Goal: Information Seeking & Learning: Learn about a topic

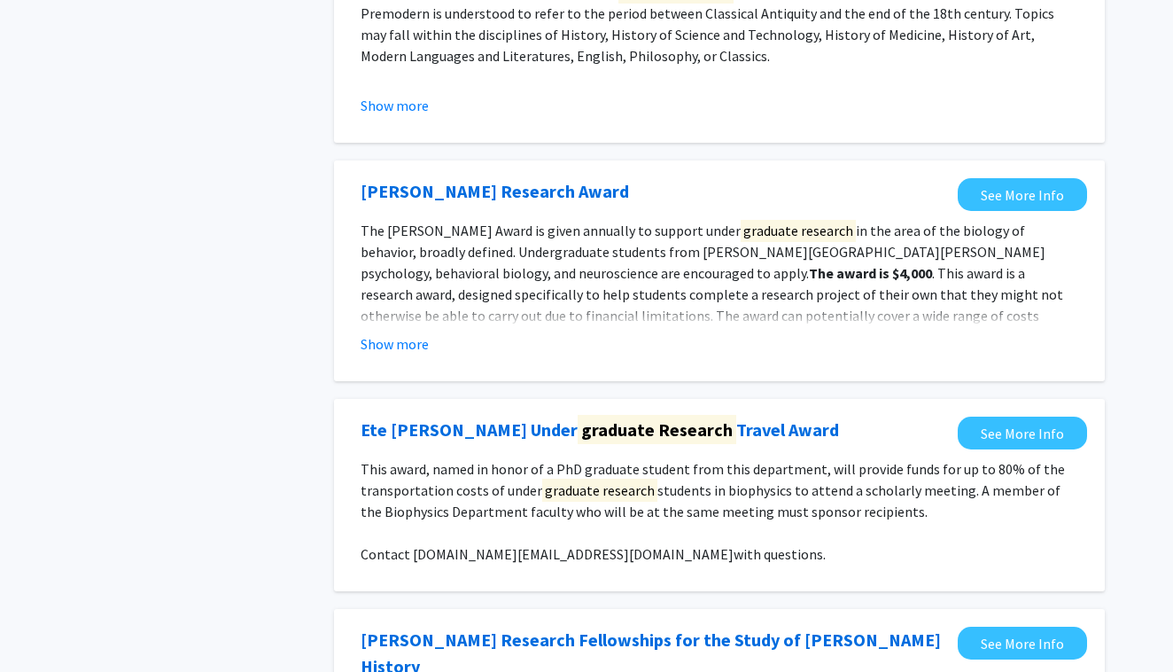
scroll to position [288, 0]
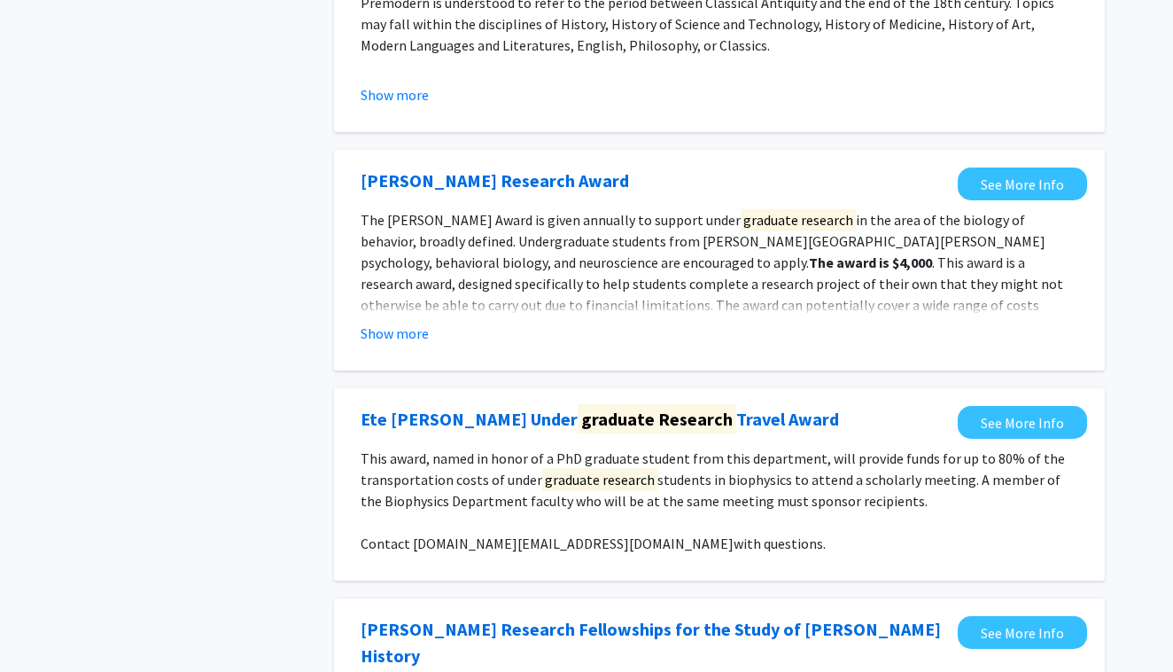
click at [615, 245] on span "The [PERSON_NAME] Award is given annually to support under graduate research in…" at bounding box center [703, 239] width 685 height 63
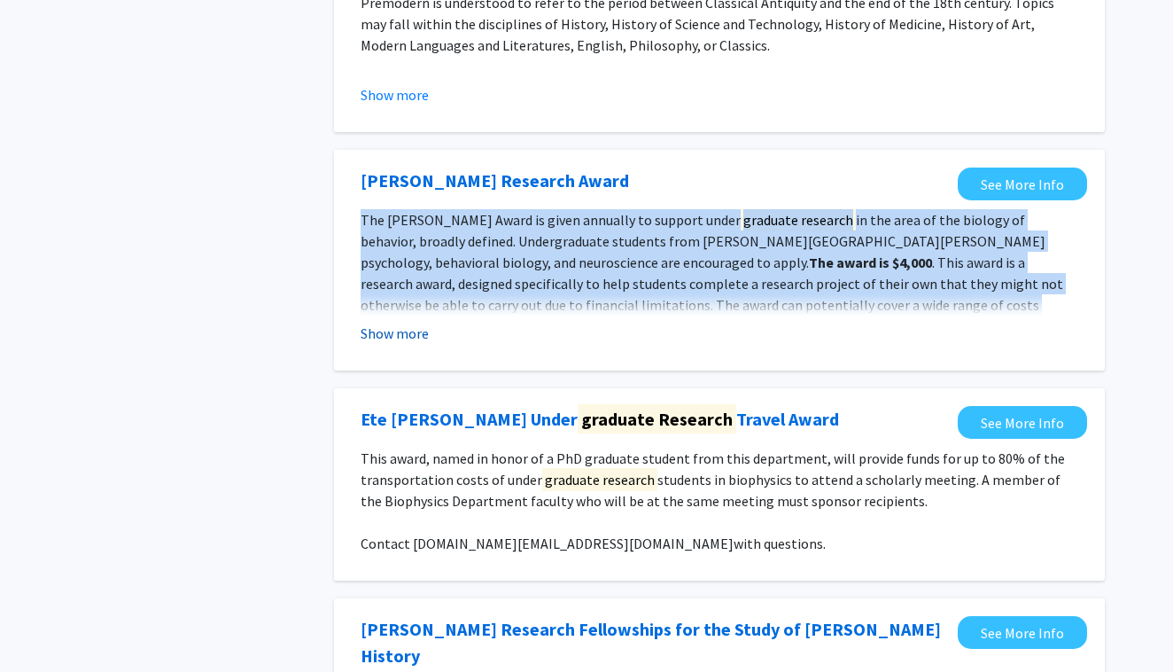
click at [420, 331] on button "Show more" at bounding box center [395, 333] width 68 height 21
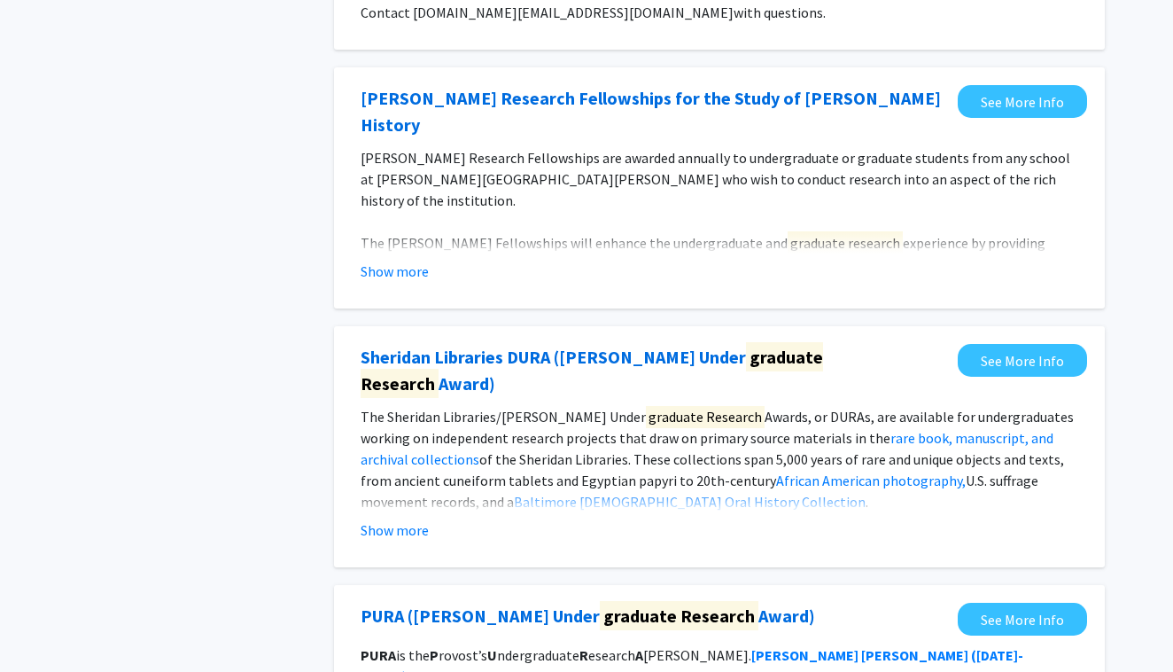
scroll to position [911, 0]
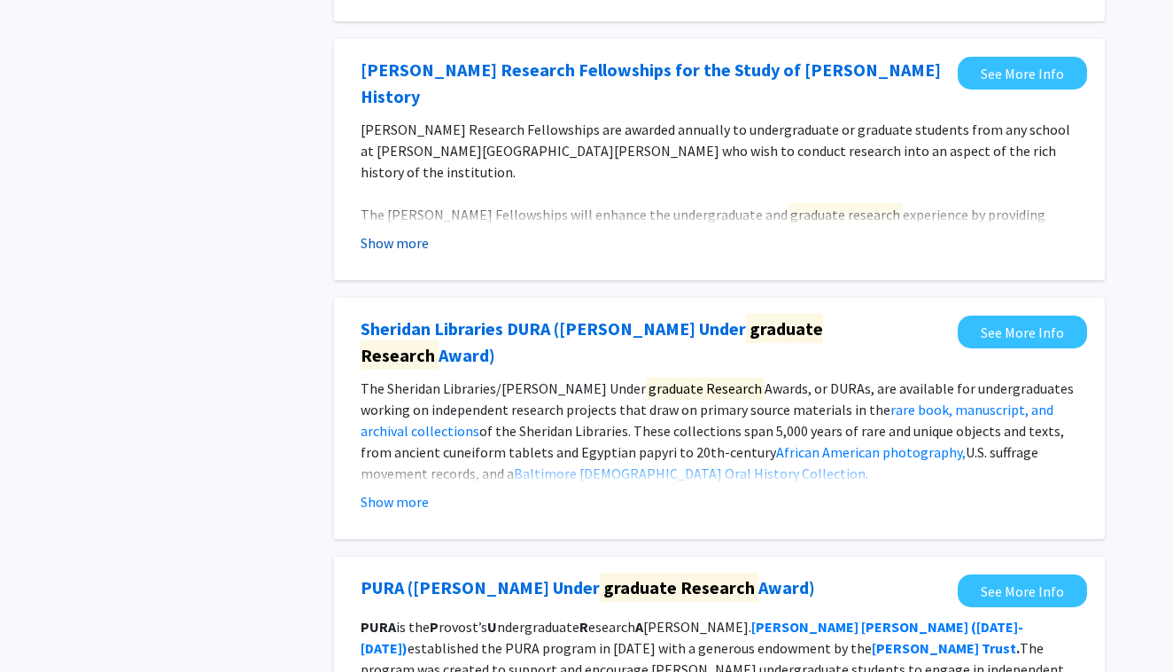
click at [409, 232] on button "Show more" at bounding box center [395, 242] width 68 height 21
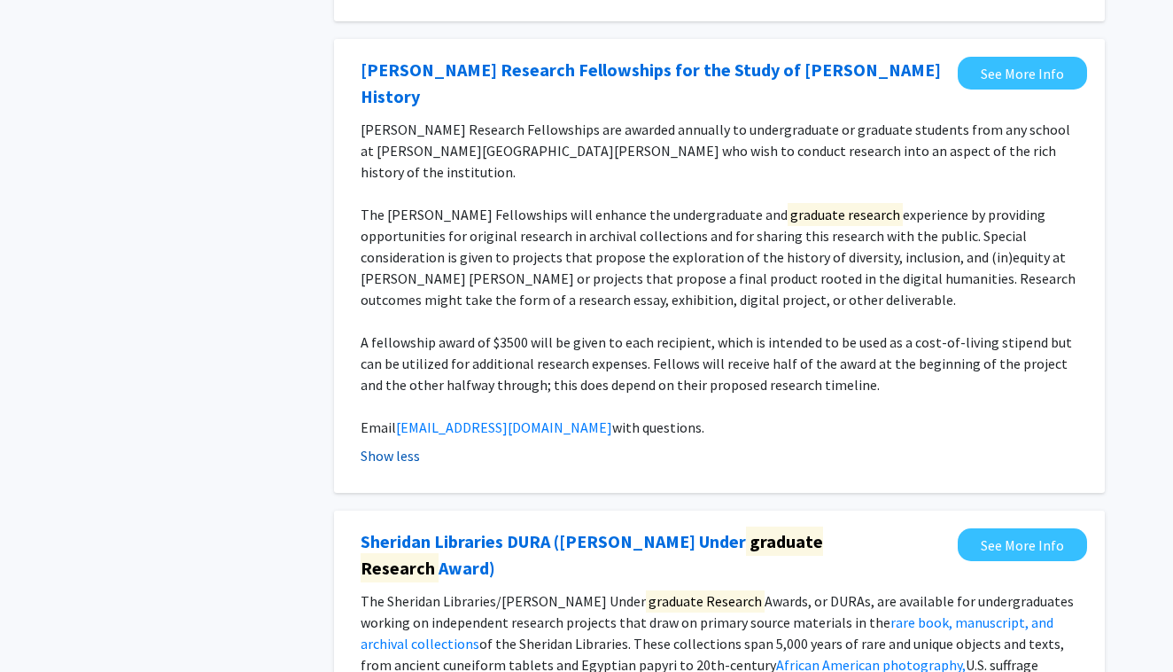
click at [409, 226] on p "The [PERSON_NAME] Fellowships will enhance the undergraduate and graduate resea…" at bounding box center [720, 257] width 718 height 106
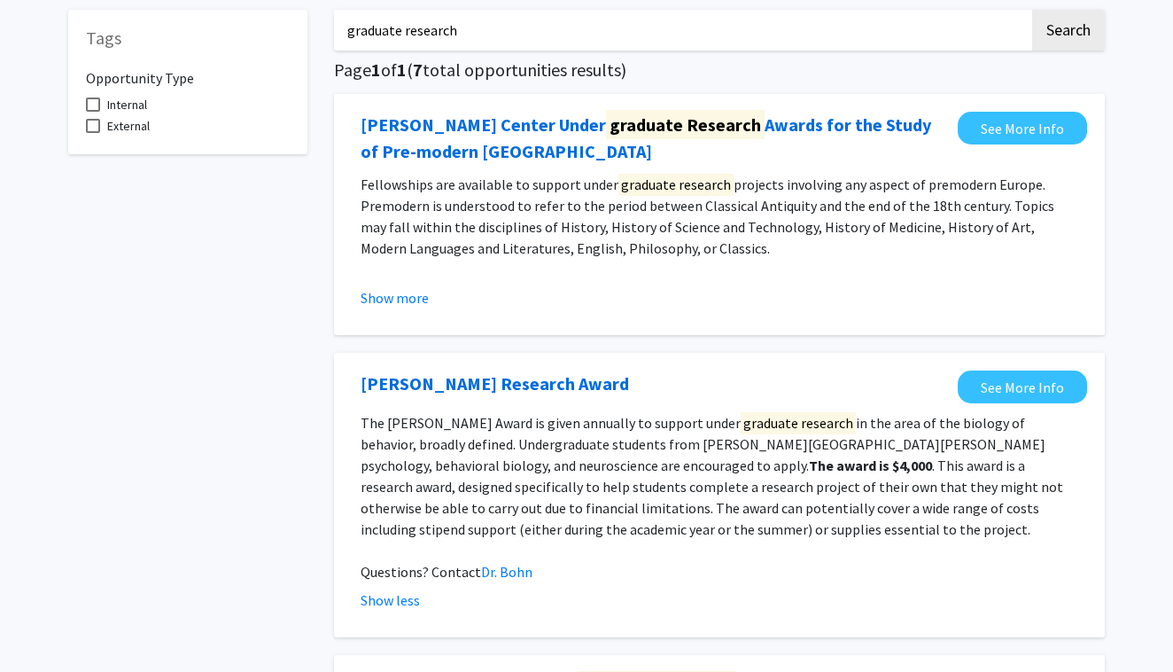
scroll to position [0, 0]
